Goal: Find contact information: Find contact information

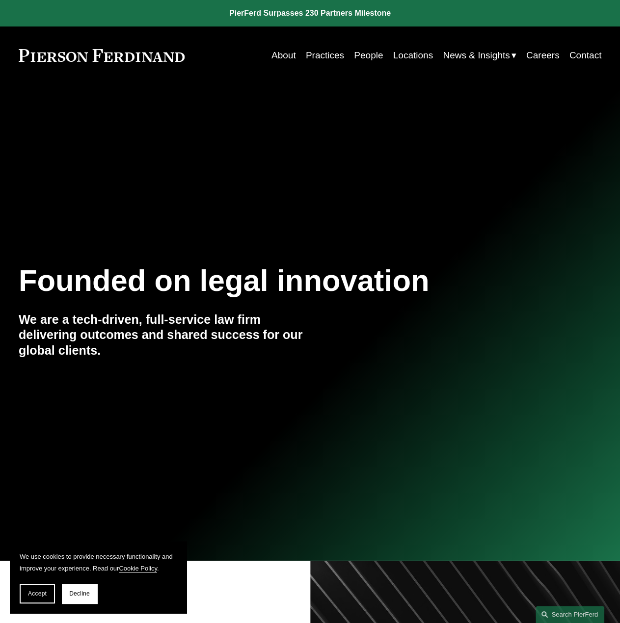
click at [585, 54] on link "Contact" at bounding box center [585, 55] width 32 height 19
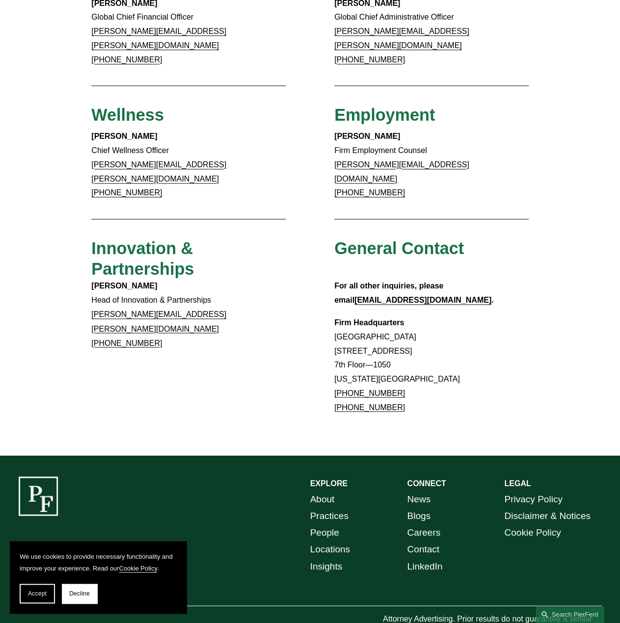
scroll to position [608, 0]
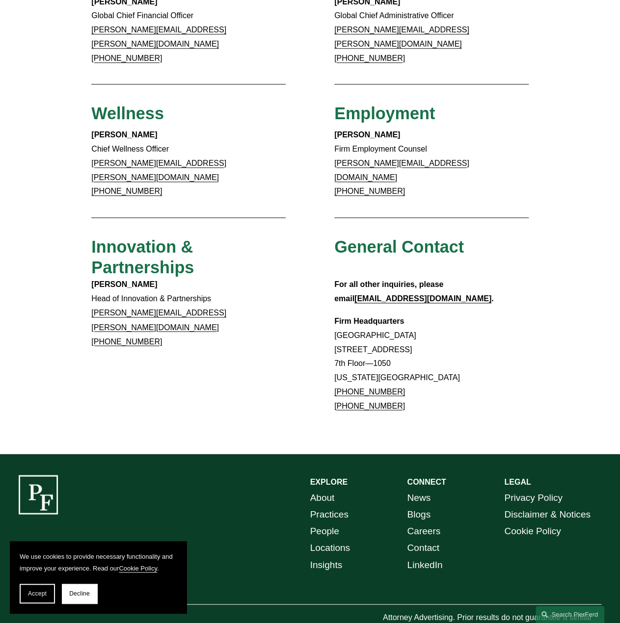
click at [209, 503] on div "EXPLORE CONNECT About Practices People Locations Insights News Blogs Careers Co…" at bounding box center [310, 557] width 620 height 164
